Goal: Task Accomplishment & Management: Complete application form

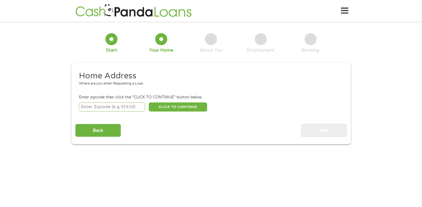
click at [115, 105] on input "number" at bounding box center [112, 107] width 66 height 9
type input "78410"
click at [190, 107] on button "CLICK TO CONTINUE" at bounding box center [178, 107] width 58 height 9
type input "78410"
type input "[DATE]"
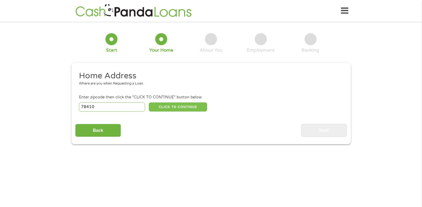
select select "[US_STATE]"
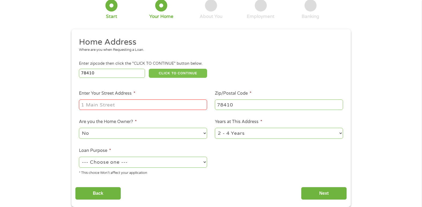
scroll to position [35, 0]
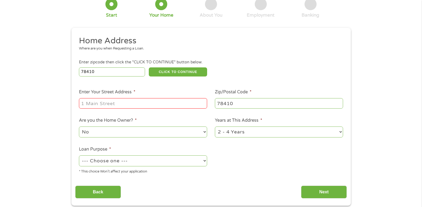
click at [160, 101] on input "Enter Your Street Address *" at bounding box center [143, 103] width 128 height 10
type input "[STREET_ADDRESS]"
click at [254, 167] on ul "Home Address Where are you when Requesting a Loan. Enter zipcode then click the…" at bounding box center [211, 107] width 272 height 143
click at [170, 164] on select "--- Choose one --- Pay Bills Debt Consolidation Home Improvement Major Purchase…" at bounding box center [143, 160] width 128 height 11
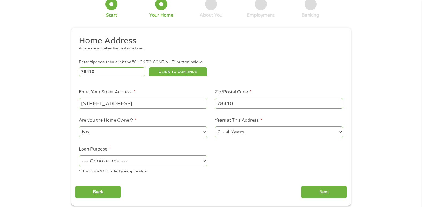
select select "paybills"
click at [79, 155] on select "--- Choose one --- Pay Bills Debt Consolidation Home Improvement Major Purchase…" at bounding box center [143, 160] width 128 height 11
click at [317, 189] on input "Next" at bounding box center [324, 192] width 46 height 13
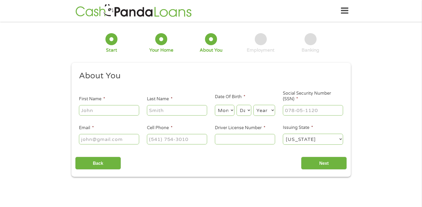
click at [120, 108] on input "First Name *" at bounding box center [109, 110] width 60 height 10
type input "[PERSON_NAME]"
select select "5"
select select "25"
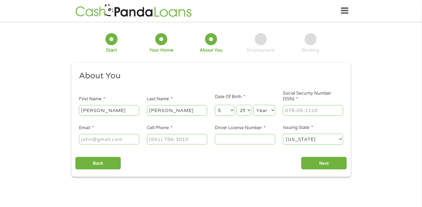
select select "1985"
type input "[EMAIL_ADDRESS][DOMAIN_NAME]"
type input "[PHONE_NUMBER]"
click at [305, 109] on input "Social Security Number (SSN) *" at bounding box center [313, 110] width 60 height 10
type input "467-85-9596"
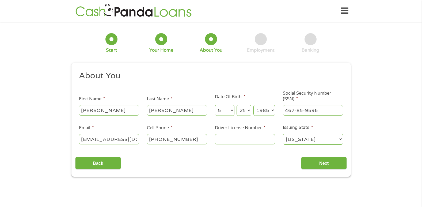
click at [235, 139] on input "Driver License Number *" at bounding box center [245, 139] width 60 height 10
type input "06767109"
